Goal: Navigation & Orientation: Find specific page/section

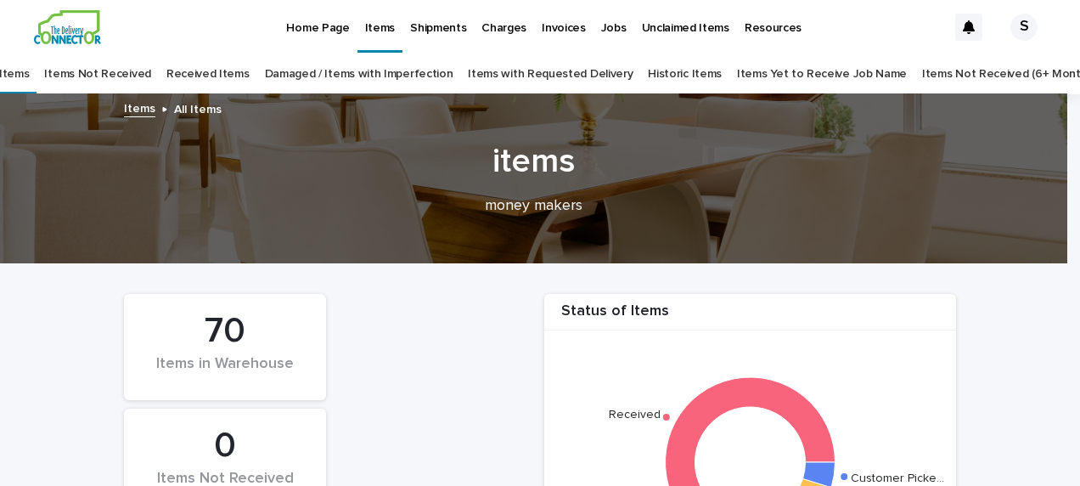
click at [29, 76] on link "All Items" at bounding box center [6, 74] width 45 height 40
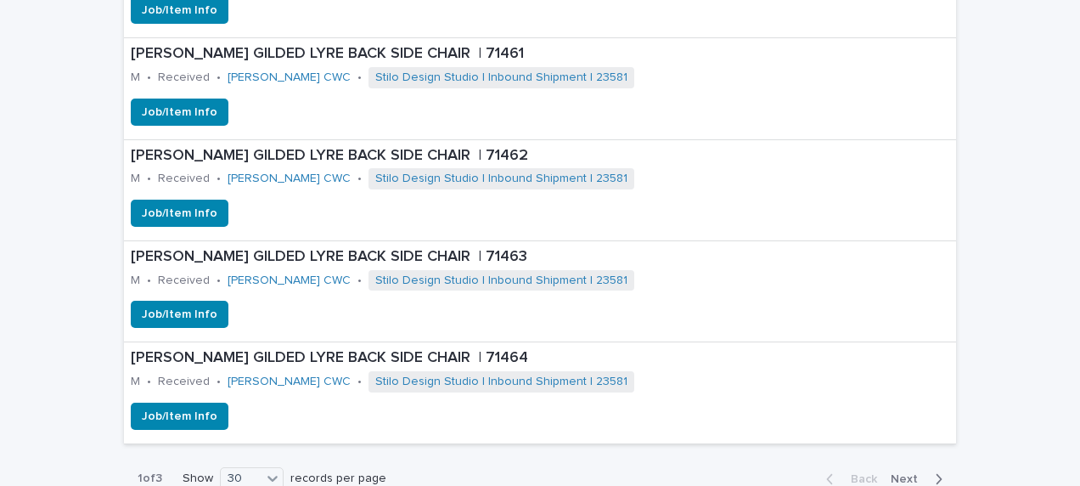
scroll to position [3937, 0]
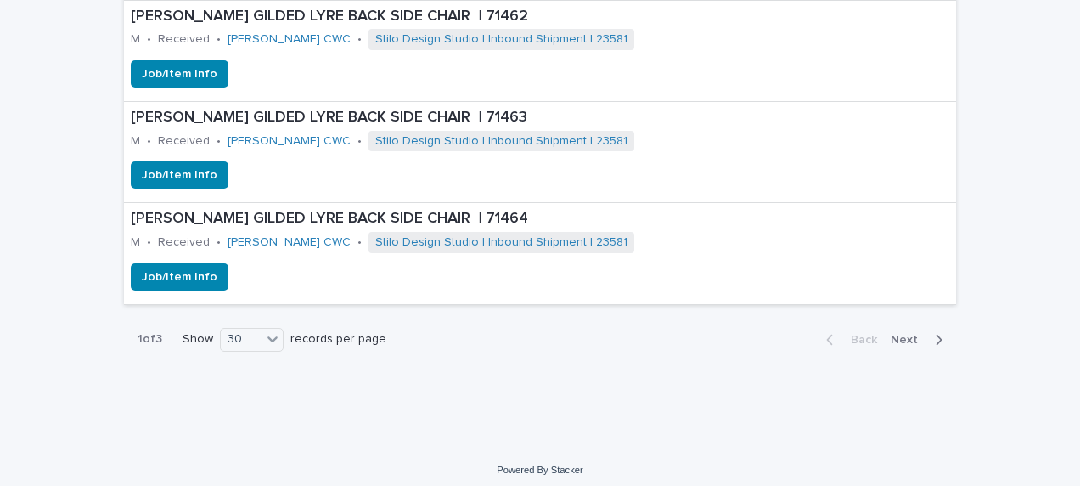
click at [896, 334] on span "Next" at bounding box center [908, 340] width 37 height 12
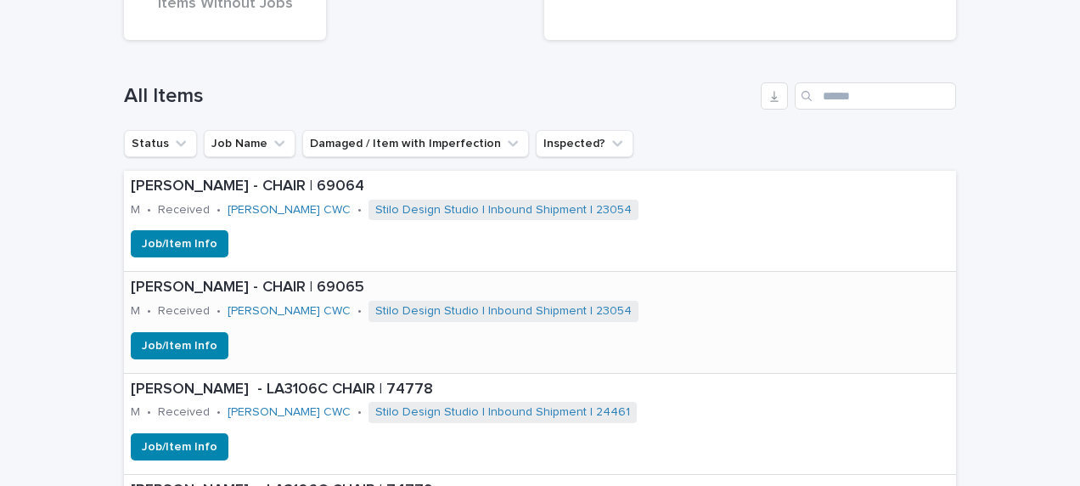
scroll to position [626, 0]
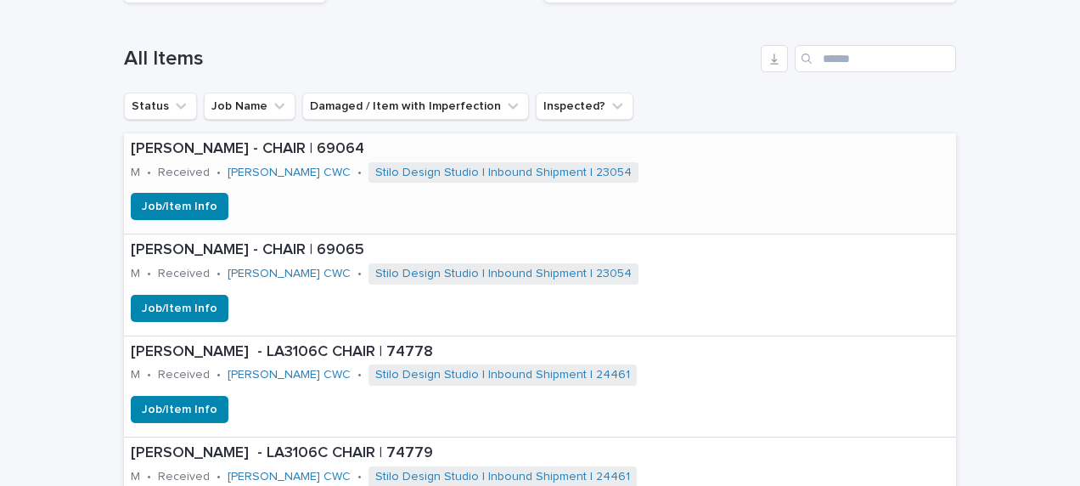
click at [191, 156] on p "[PERSON_NAME] - CHAIR | 69064" at bounding box center [503, 149] width 744 height 19
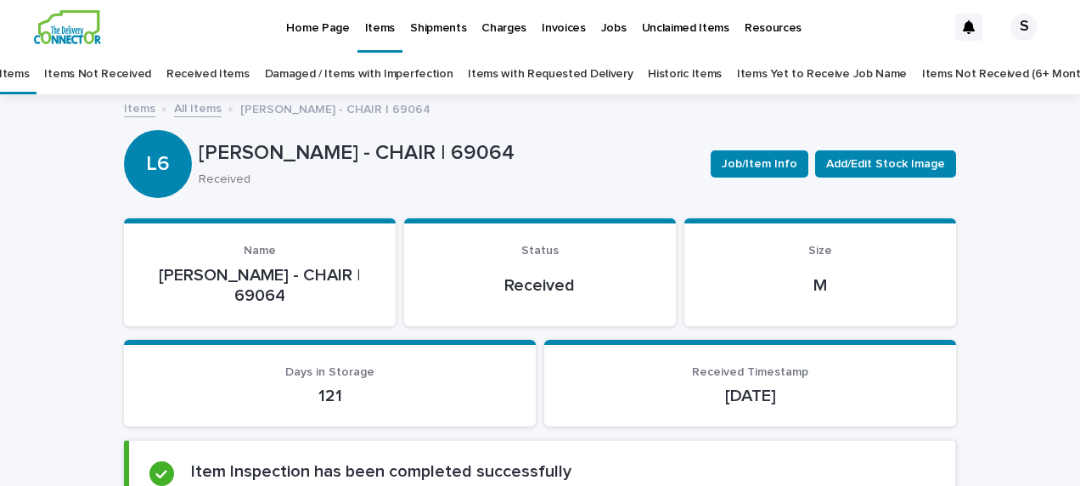
click at [185, 109] on link "All Items" at bounding box center [198, 108] width 48 height 20
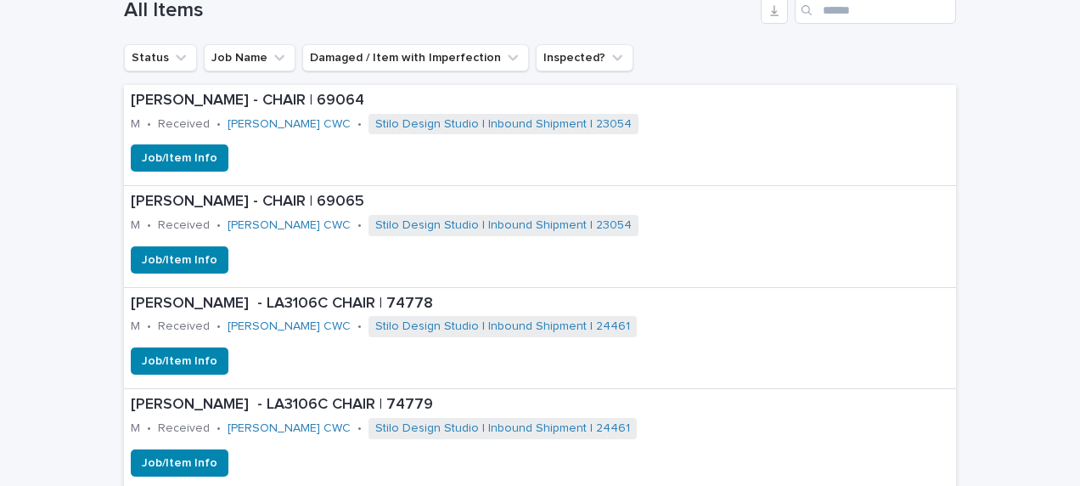
scroll to position [649, 0]
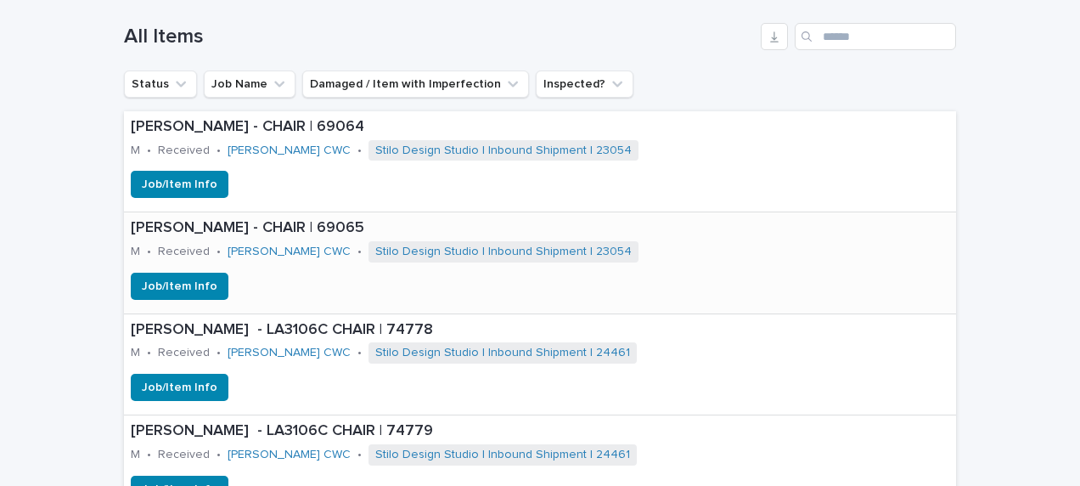
click at [576, 256] on div "[PERSON_NAME] - CHAIR | 69065 M • Received • [PERSON_NAME] CWC • Stilo Design S…" at bounding box center [503, 241] width 758 height 59
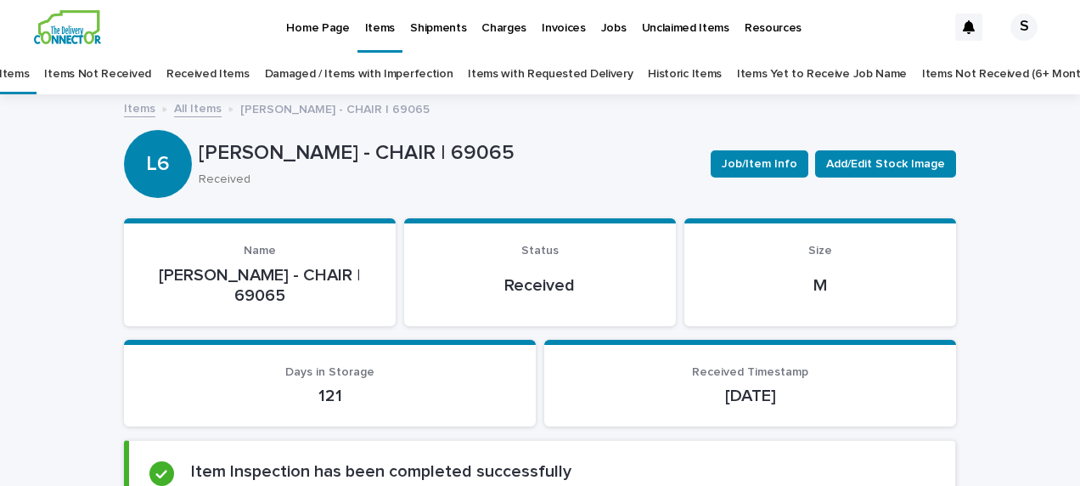
click at [195, 112] on link "All Items" at bounding box center [198, 108] width 48 height 20
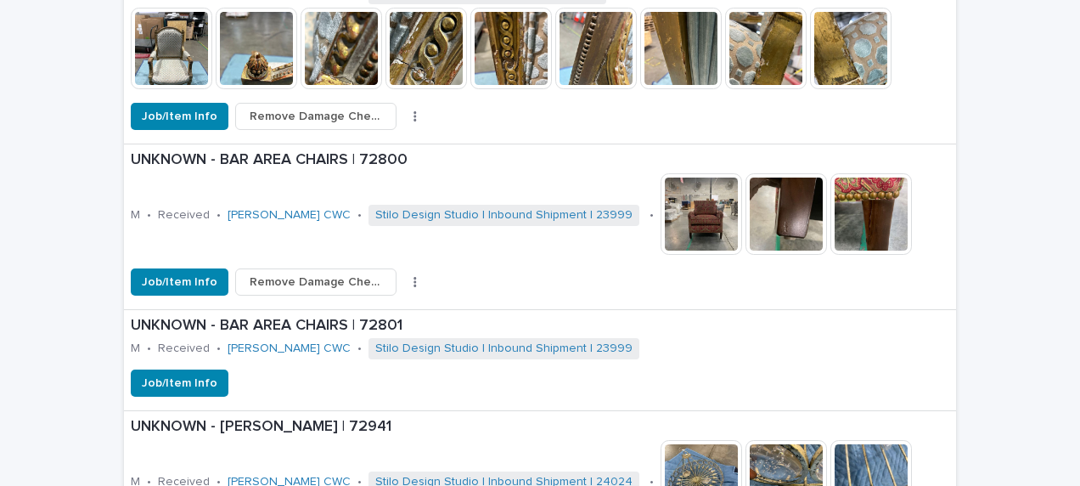
scroll to position [2856, 0]
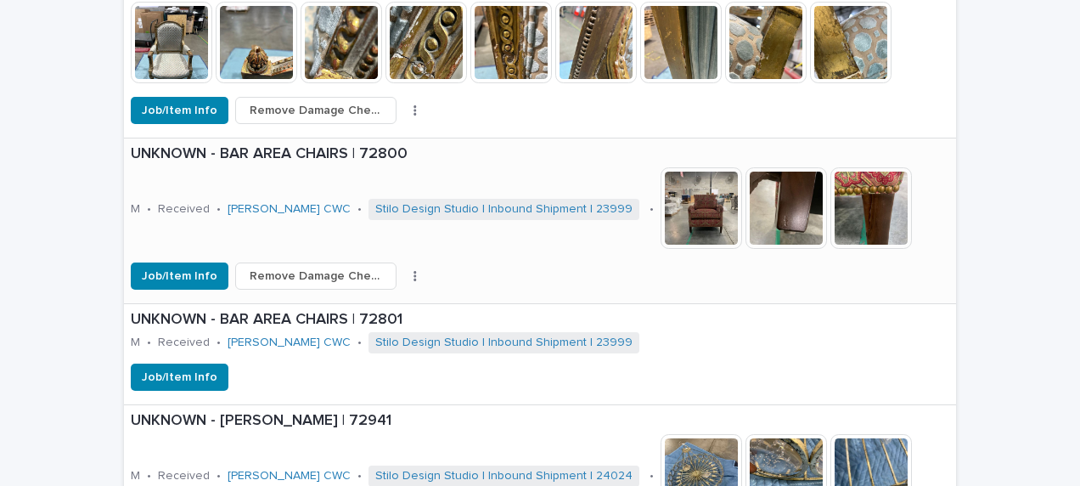
click at [492, 177] on div "UNKNOWN - BAR AREA CHAIRS | 72800 M • Received • [PERSON_NAME] CWC • Stilo Desi…" at bounding box center [540, 200] width 832 height 124
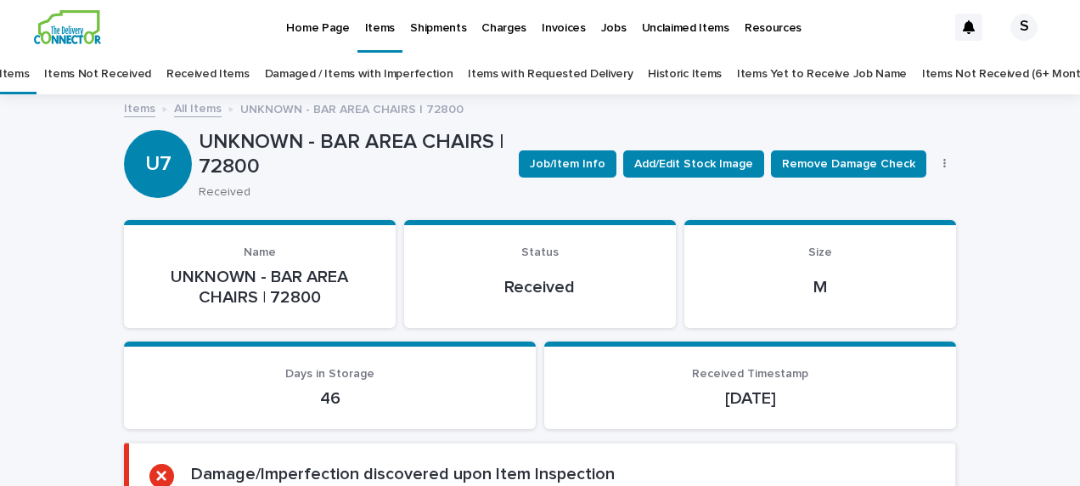
click at [181, 104] on link "All Items" at bounding box center [198, 108] width 48 height 20
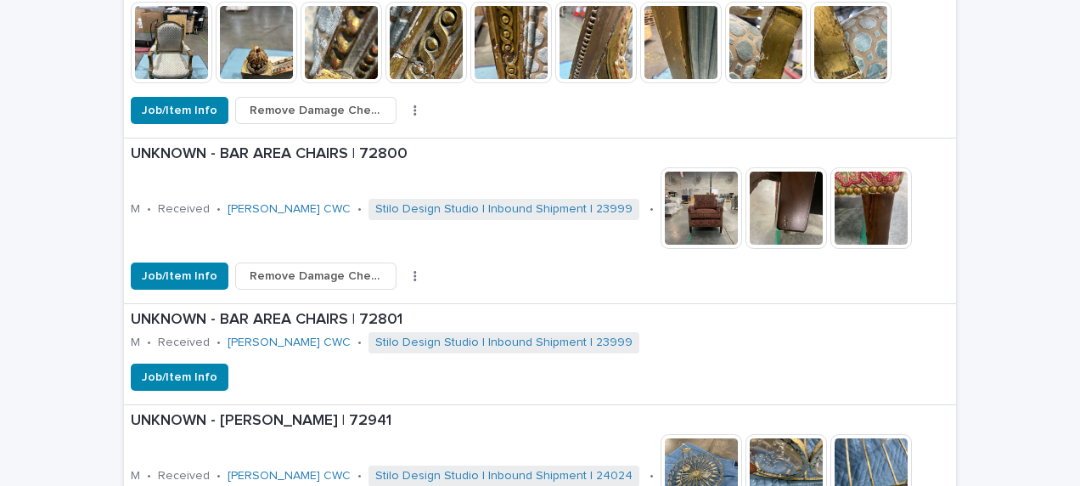
scroll to position [2941, 0]
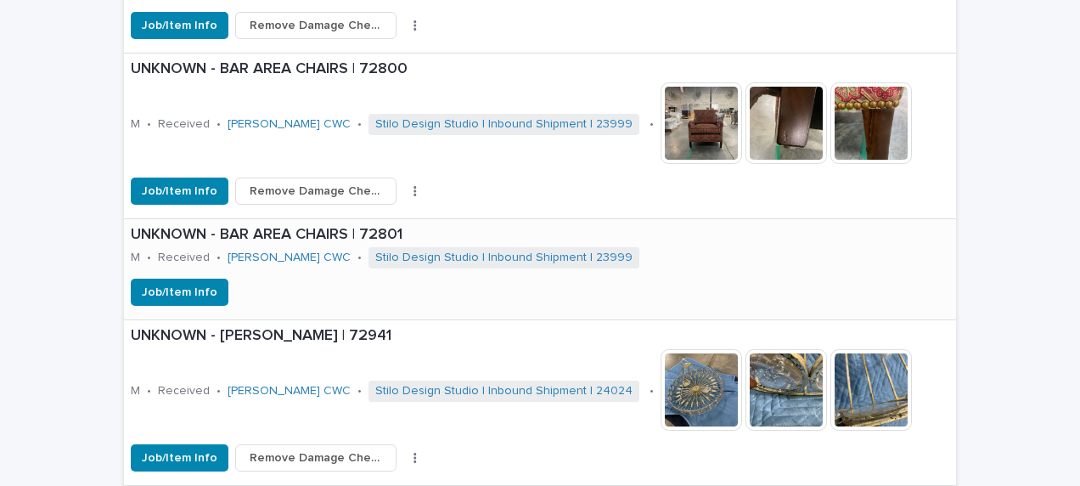
click at [635, 278] on div "Job/Item Info" at bounding box center [522, 291] width 797 height 27
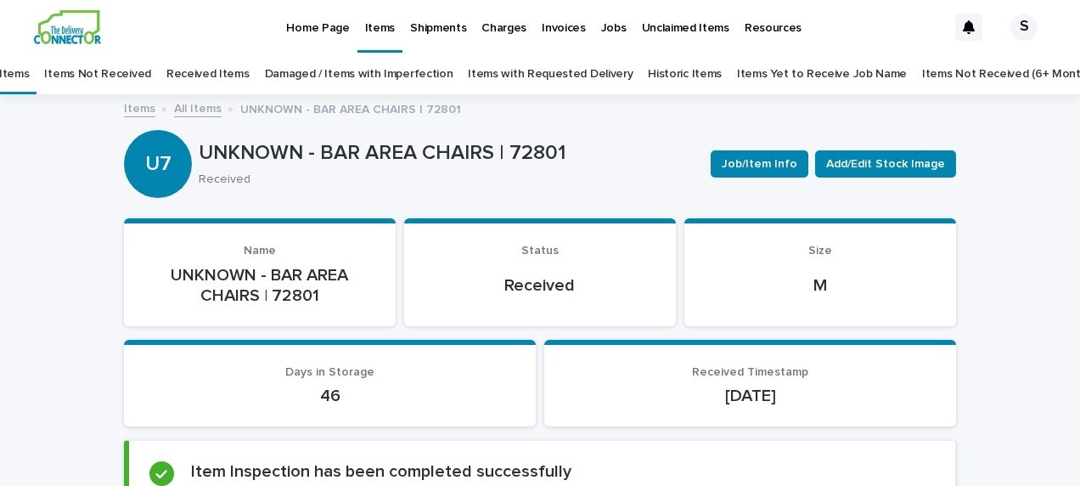
click at [187, 107] on link "All Items" at bounding box center [198, 108] width 48 height 20
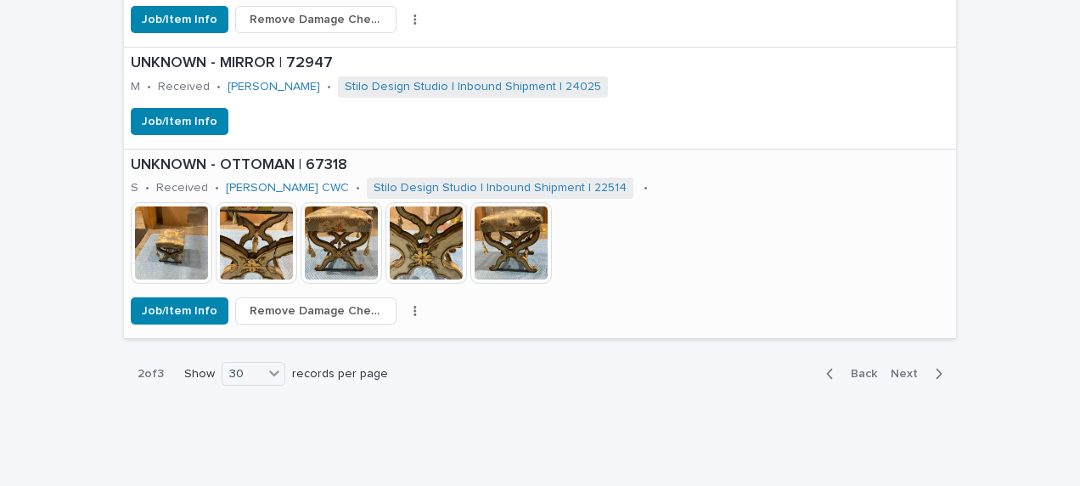
scroll to position [4530, 0]
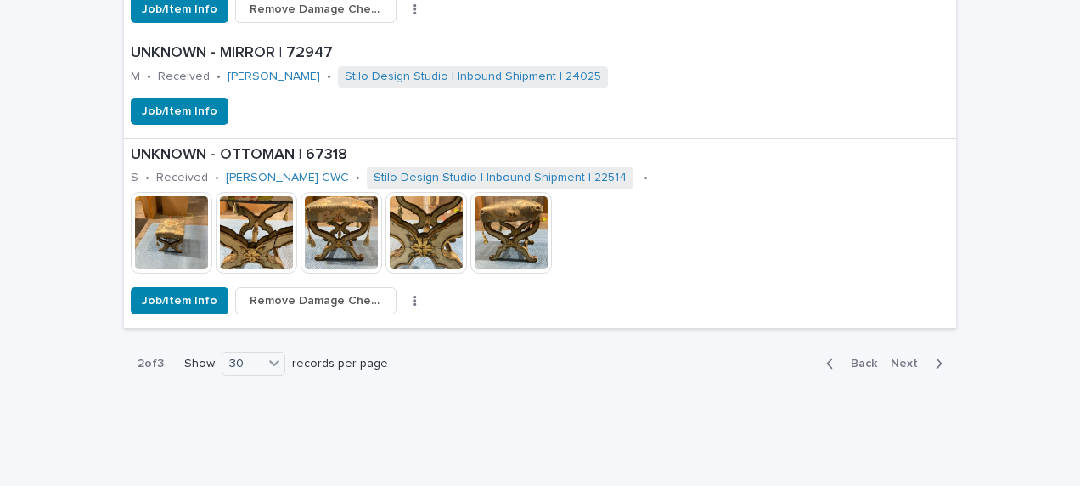
click at [896, 357] on span "Next" at bounding box center [908, 363] width 37 height 12
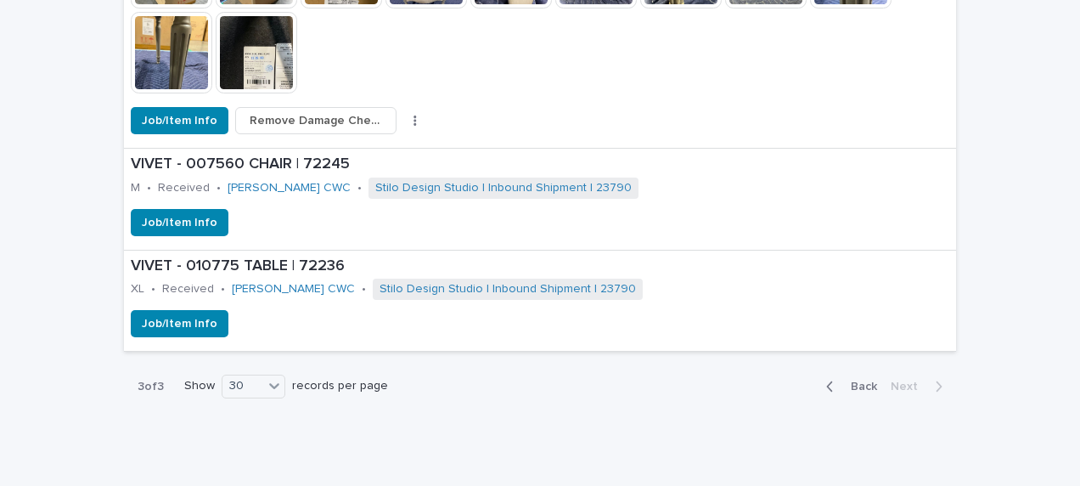
scroll to position [1909, 0]
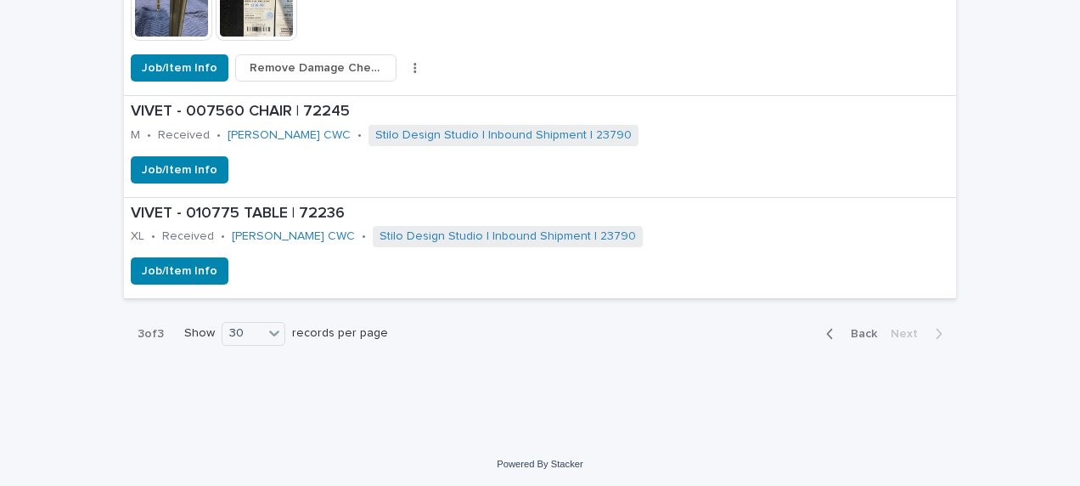
click at [857, 336] on span "Back" at bounding box center [858, 334] width 37 height 12
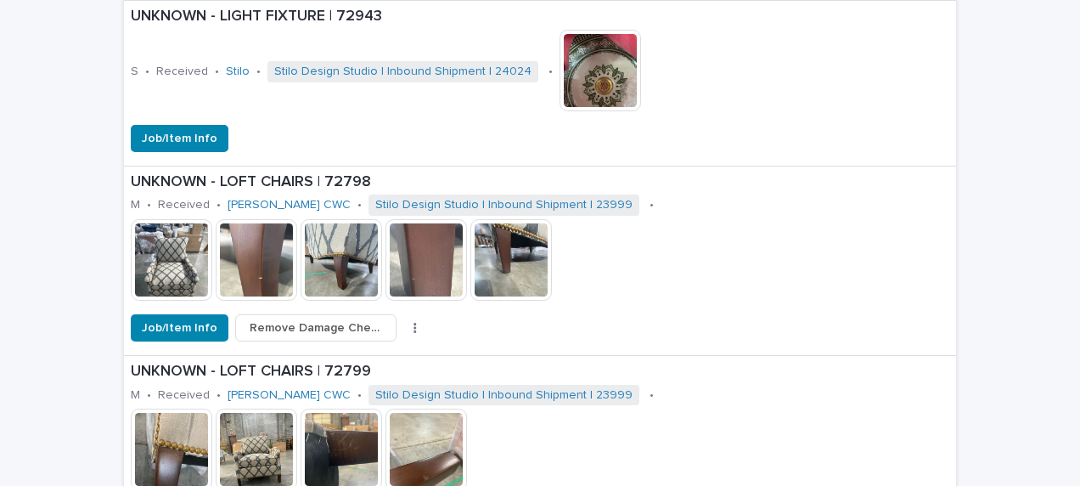
scroll to position [4020, 0]
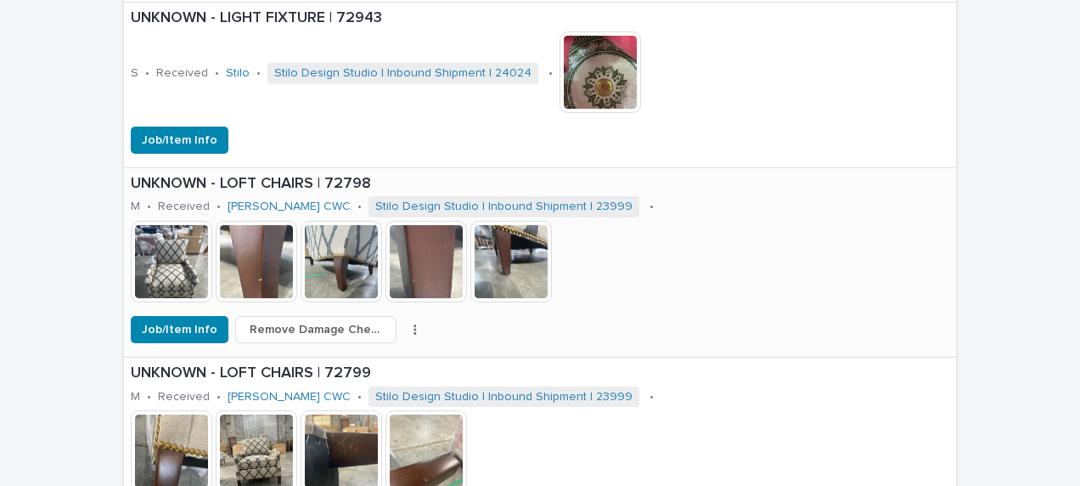
click at [691, 262] on div "UNKNOWN - LOFT CHAIRS | 72798 M • Received • [PERSON_NAME] CWC • Stilo Design S…" at bounding box center [540, 242] width 832 height 148
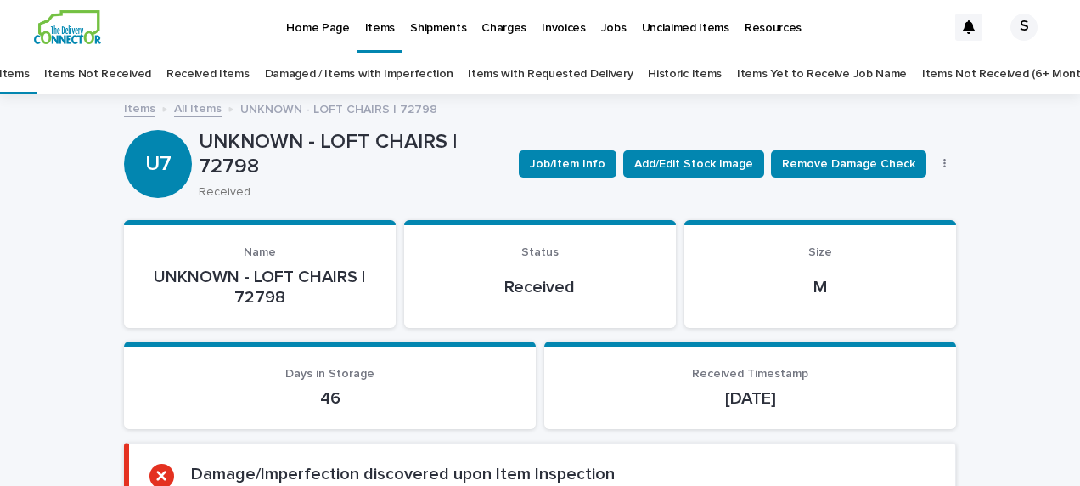
click at [188, 107] on link "All Items" at bounding box center [198, 108] width 48 height 20
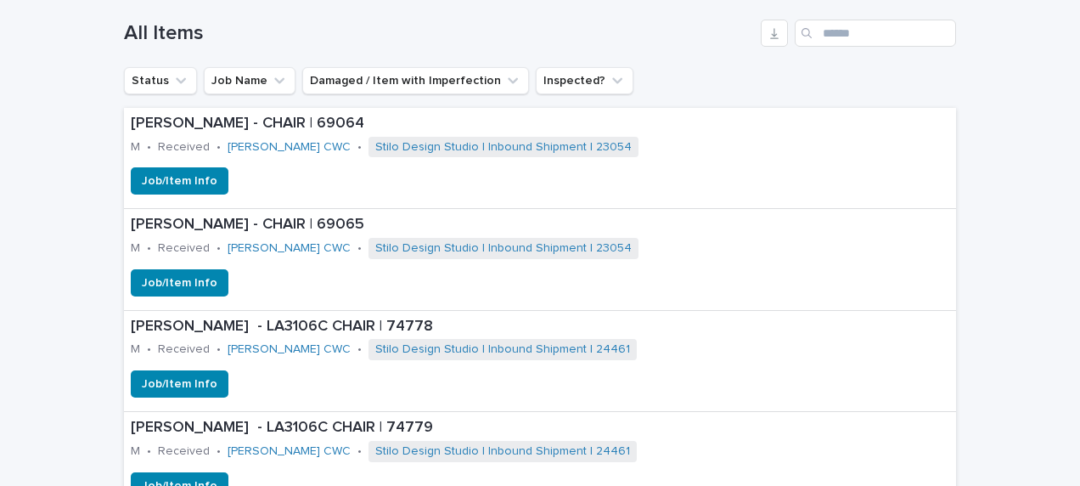
scroll to position [649, 0]
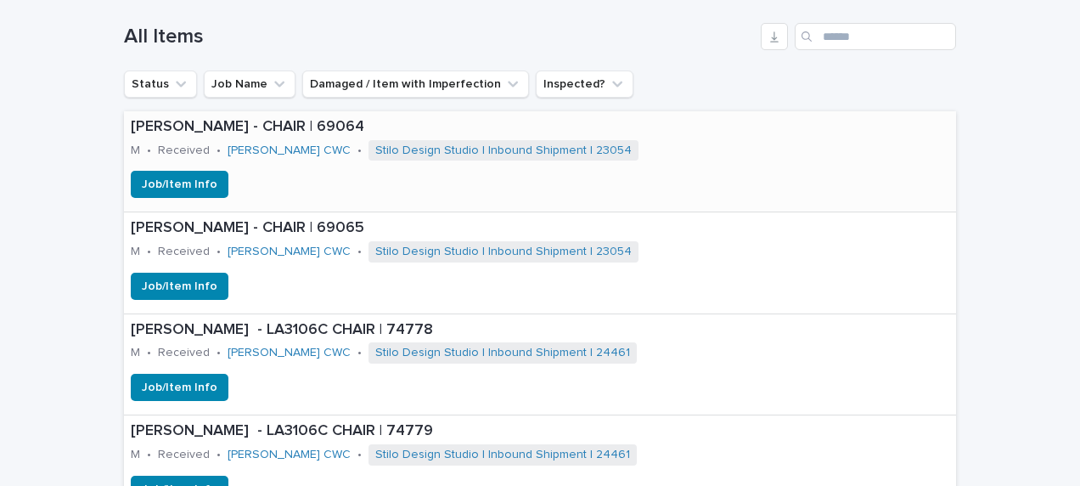
click at [644, 168] on div "[PERSON_NAME] - CHAIR | 69064 M • Received • [PERSON_NAME] CWC • Stilo Design S…" at bounding box center [503, 140] width 758 height 59
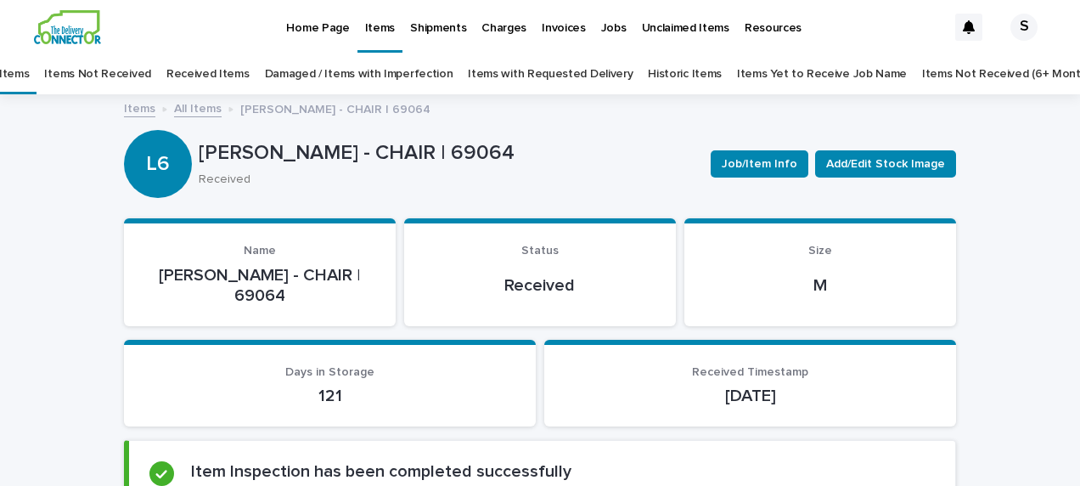
click at [175, 110] on link "All Items" at bounding box center [198, 108] width 48 height 20
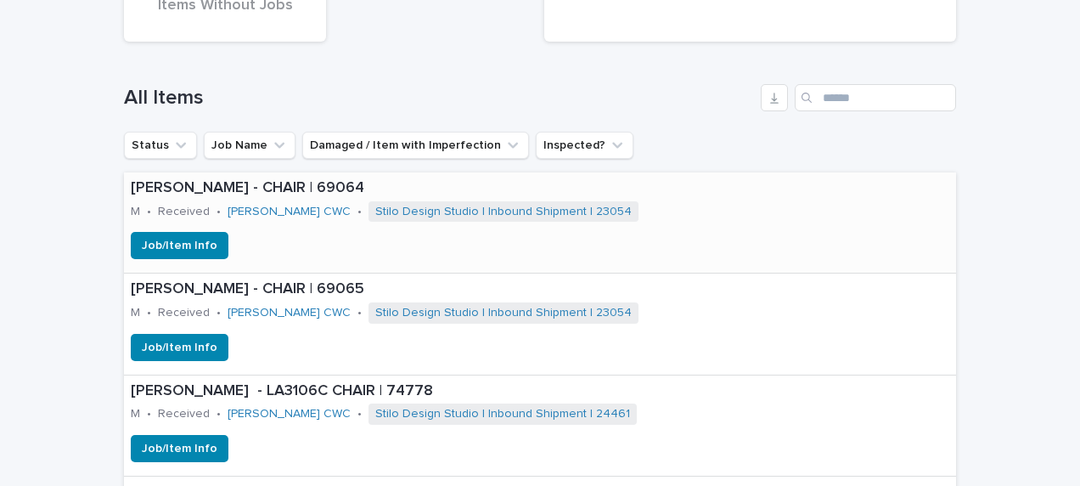
scroll to position [649, 0]
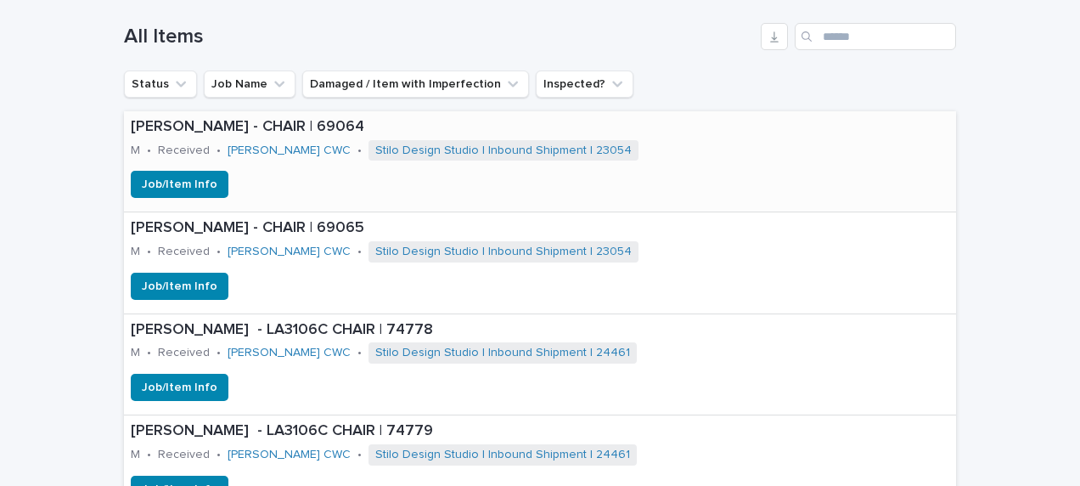
click at [649, 180] on div "Job/Item Info" at bounding box center [503, 184] width 758 height 27
